Goal: Download file/media

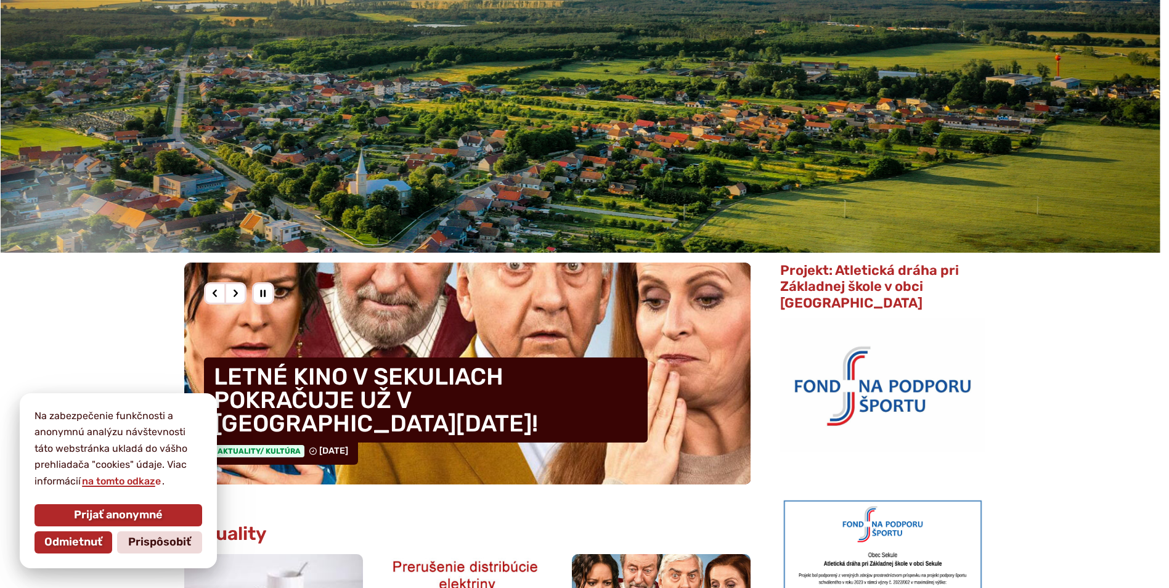
scroll to position [123, 0]
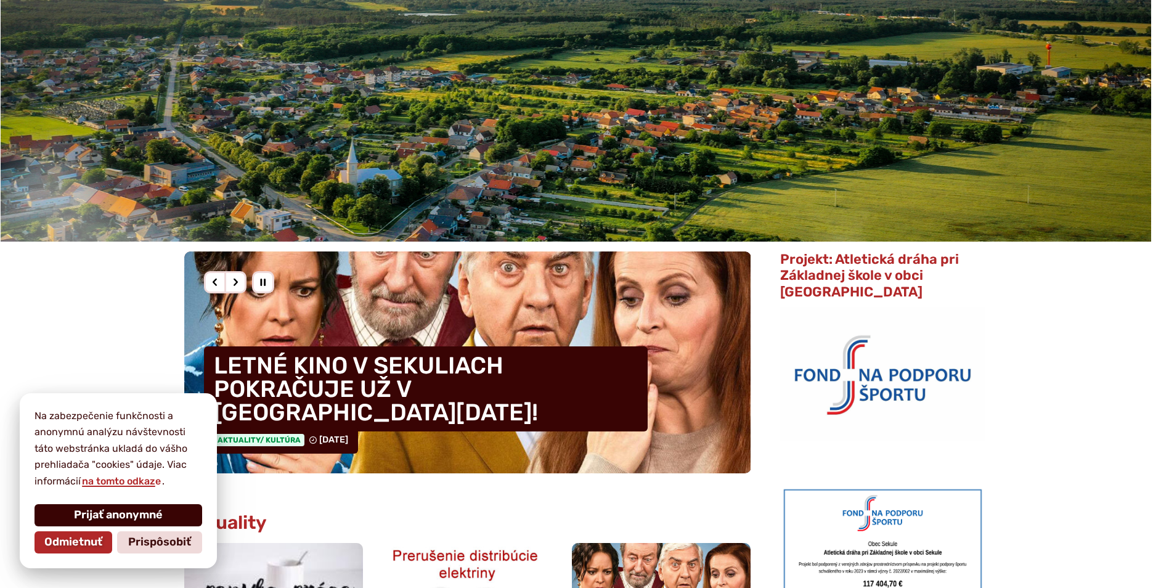
click at [126, 514] on span "Prijať anonymné" at bounding box center [118, 515] width 89 height 14
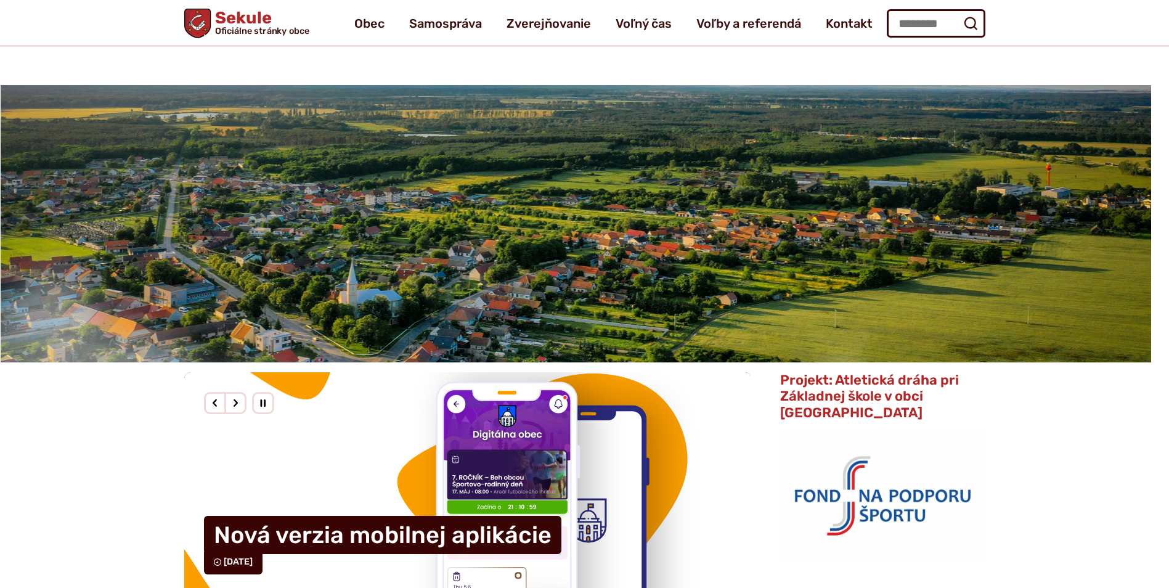
scroll to position [0, 0]
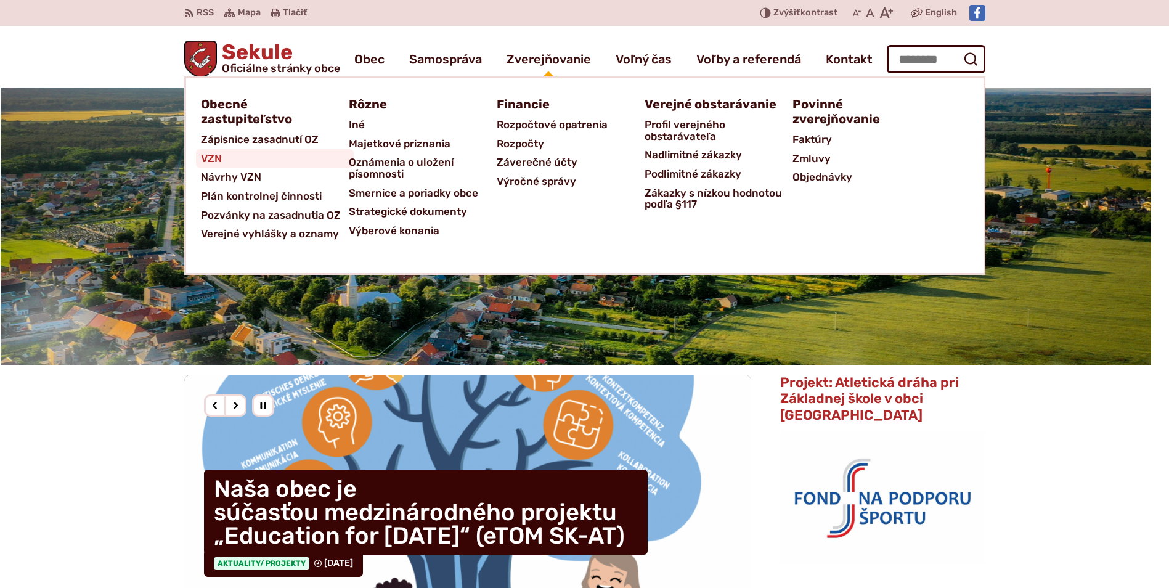
click at [205, 159] on span "VZN" at bounding box center [211, 158] width 21 height 19
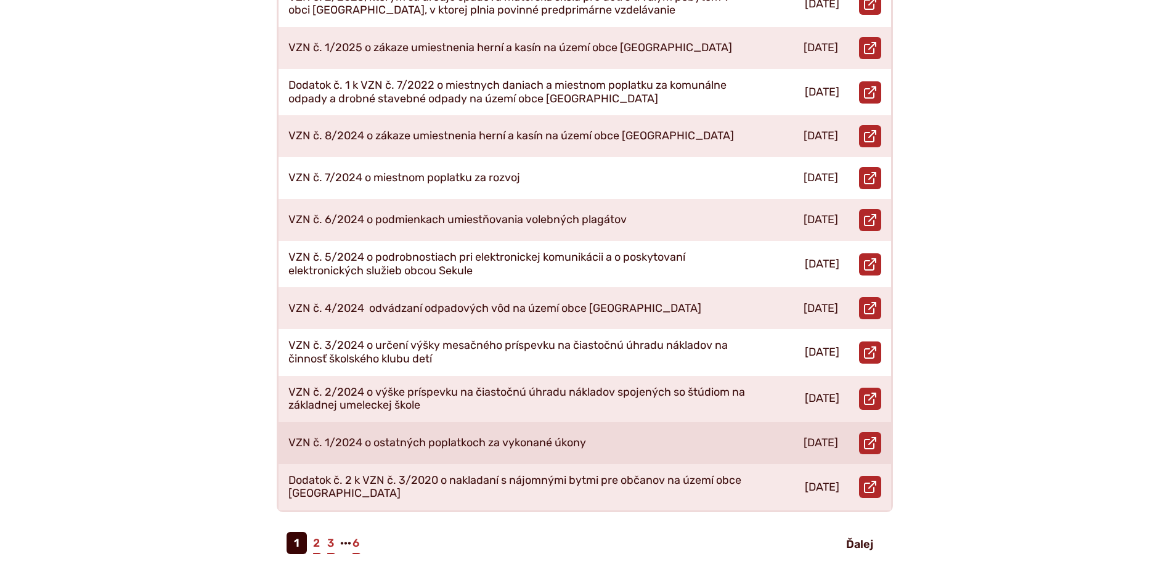
scroll to position [431, 0]
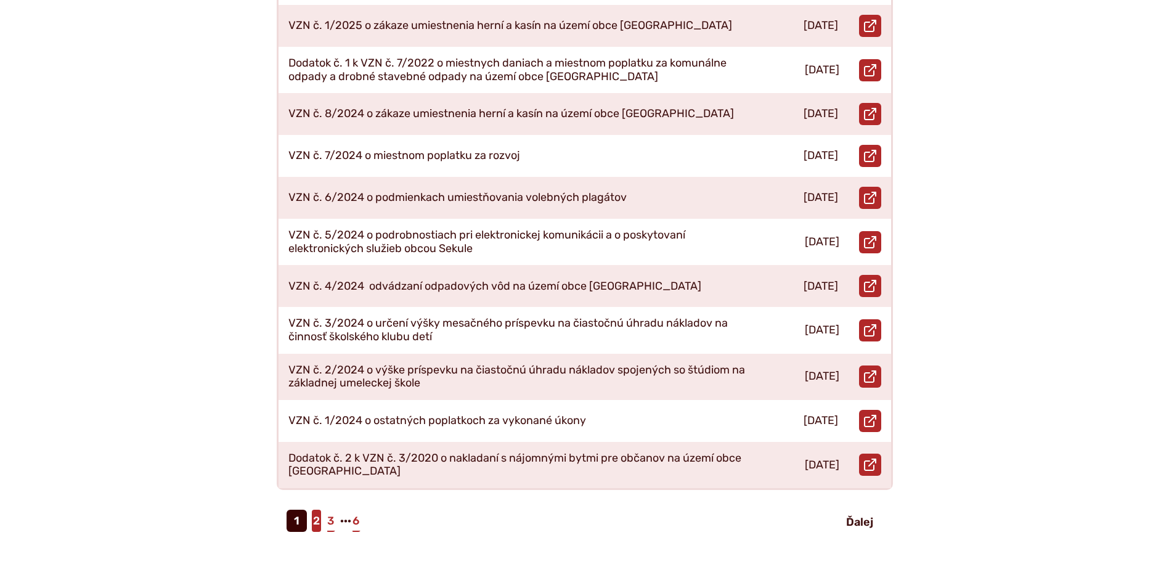
click at [317, 511] on link "2" at bounding box center [316, 520] width 9 height 22
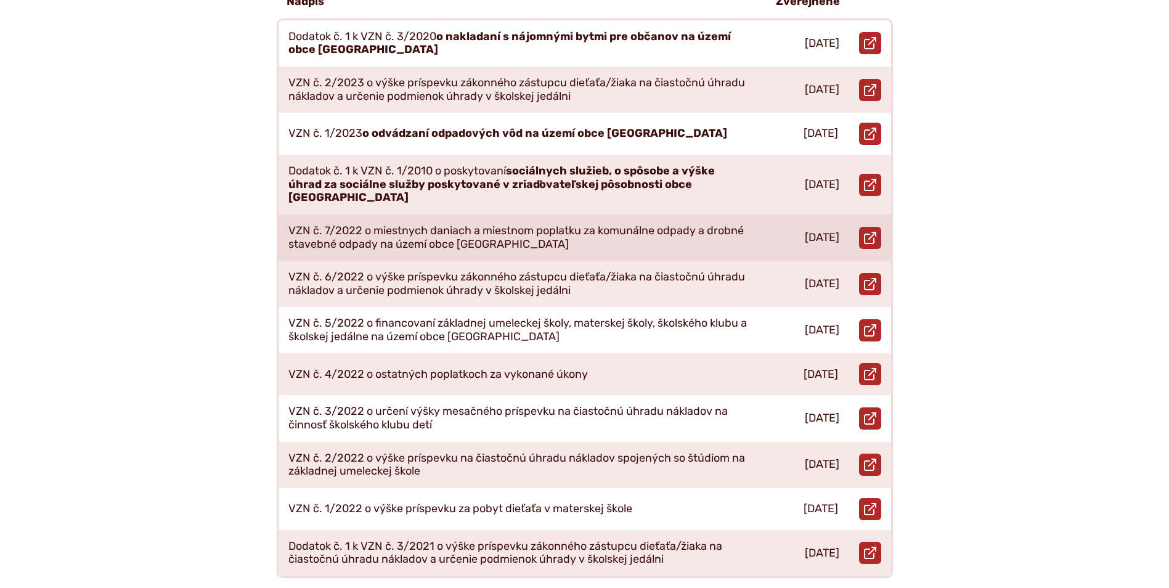
scroll to position [431, 0]
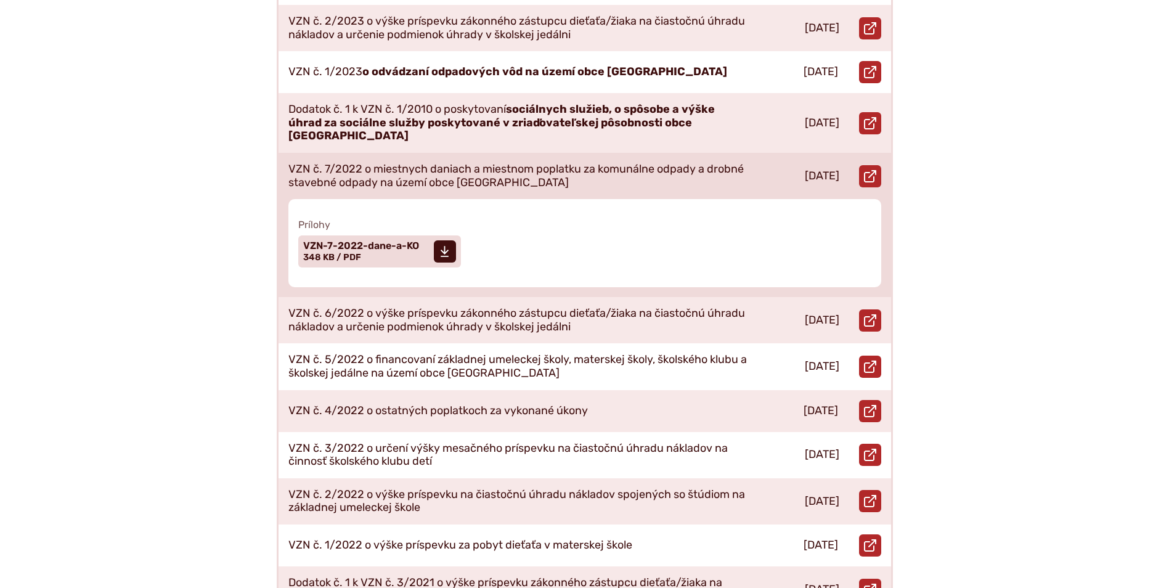
click at [490, 163] on p "VZN č. 7/2022 o miestnych daniach a miestnom poplatku za komunálne odpady a dro…" at bounding box center [517, 176] width 458 height 26
click at [357, 252] on span "Veľkosť a typ súboru 348 KB / PDF" at bounding box center [332, 257] width 58 height 10
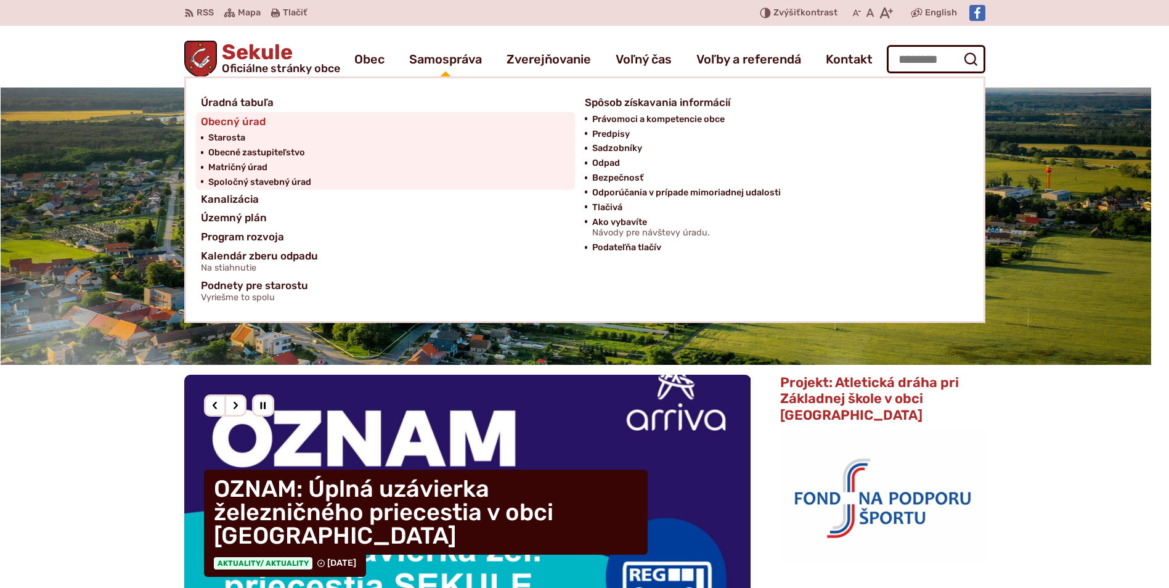
click at [251, 123] on span "Obecný úrad" at bounding box center [233, 121] width 65 height 19
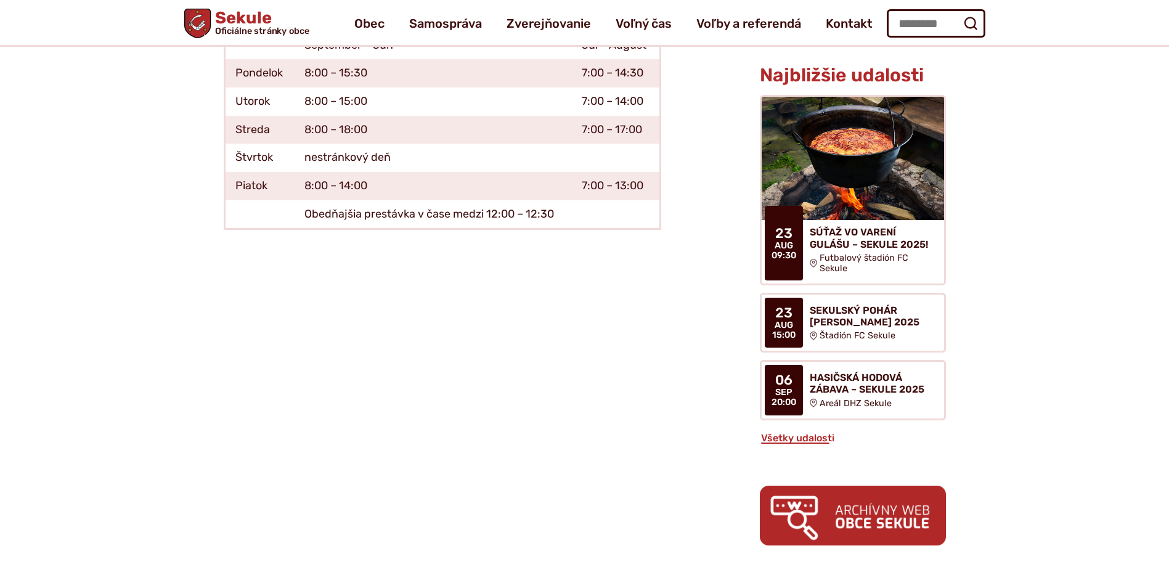
scroll to position [308, 0]
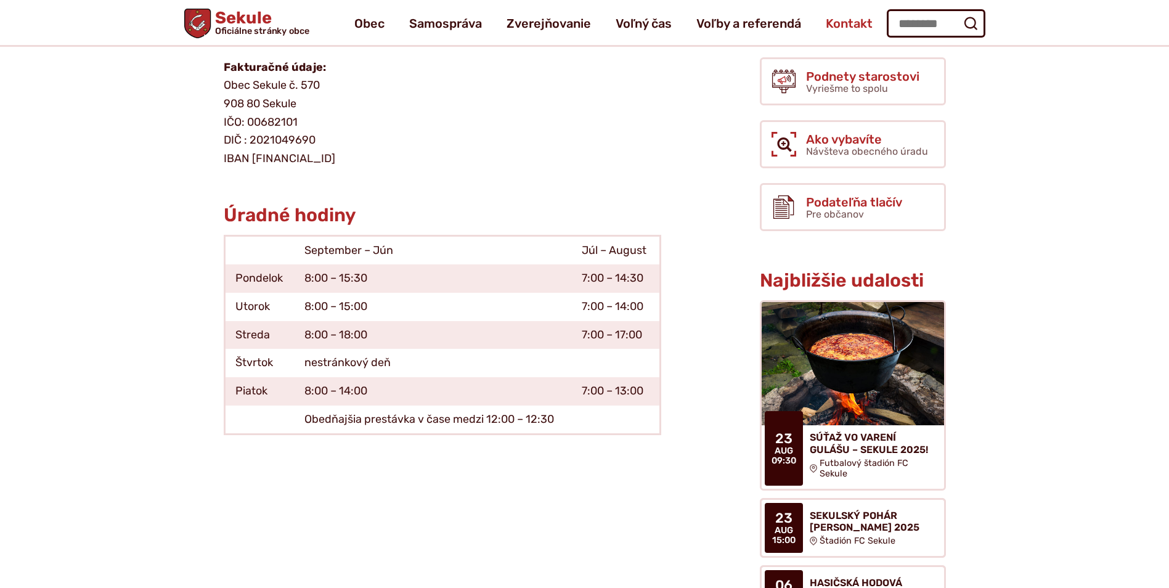
click at [834, 23] on span "Kontakt" at bounding box center [849, 23] width 47 height 34
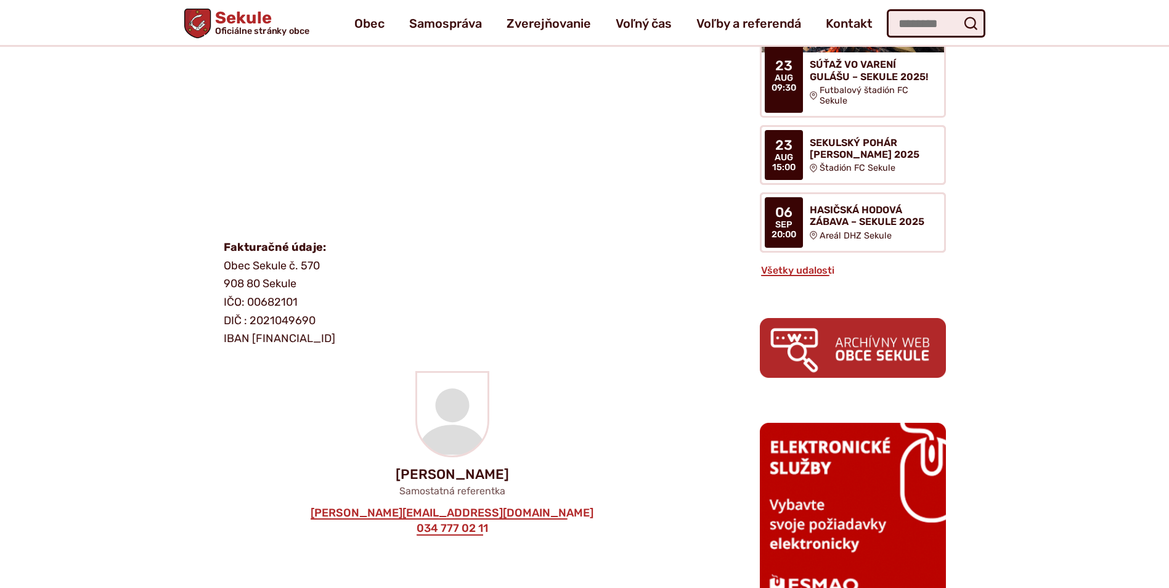
scroll to position [678, 0]
